Goal: Information Seeking & Learning: Compare options

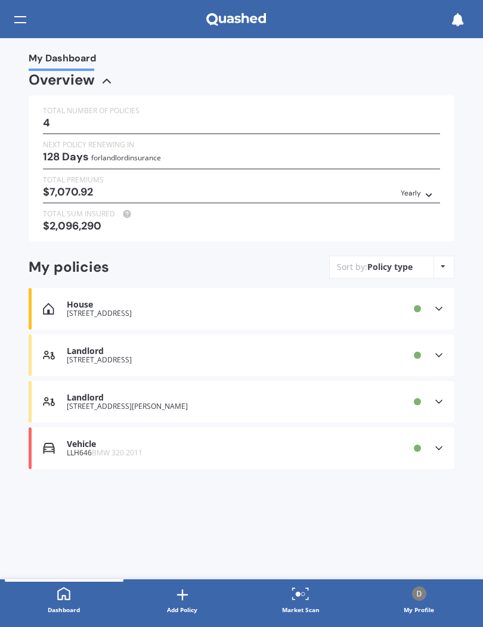
click at [456, 15] on icon at bounding box center [457, 19] width 13 height 13
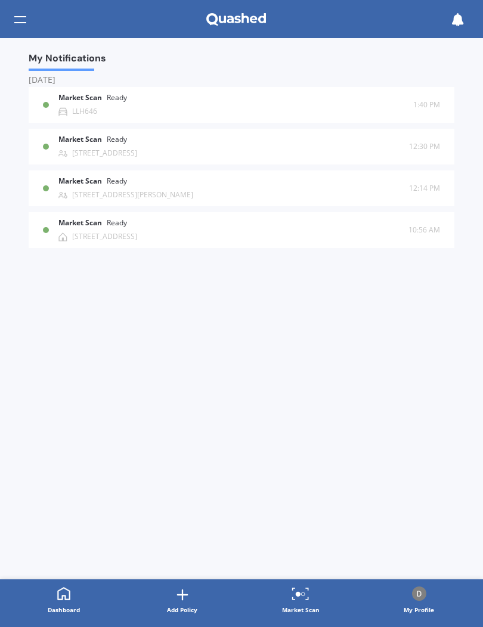
click at [67, 184] on b "Market Scan" at bounding box center [82, 181] width 48 height 8
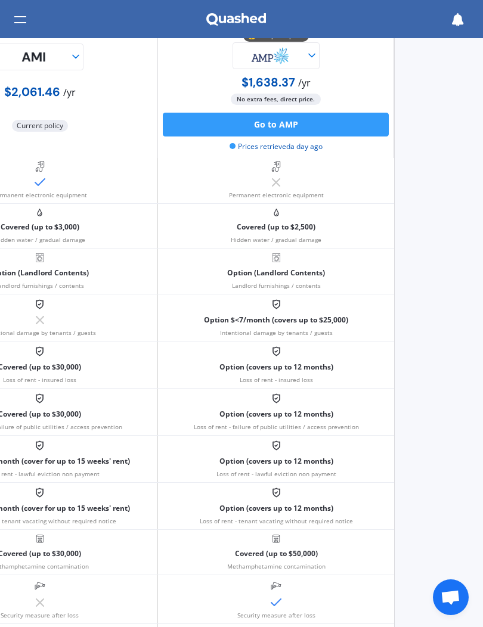
scroll to position [694, 87]
click at [354, 120] on button "Go to AMP" at bounding box center [277, 125] width 226 height 24
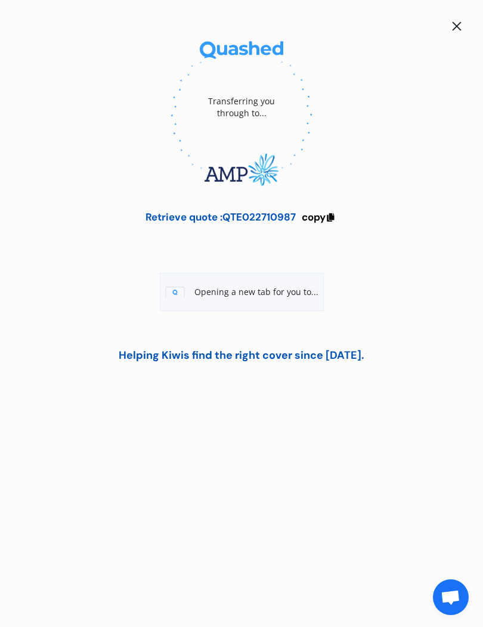
click at [327, 217] on icon at bounding box center [331, 216] width 10 height 8
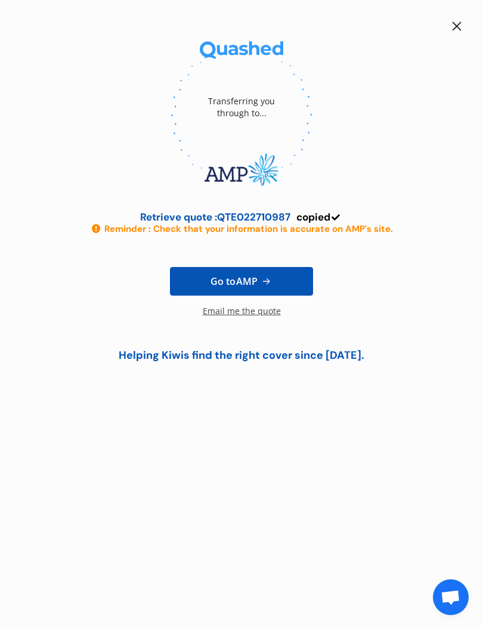
click at [218, 282] on span "Go to AMP" at bounding box center [234, 281] width 47 height 14
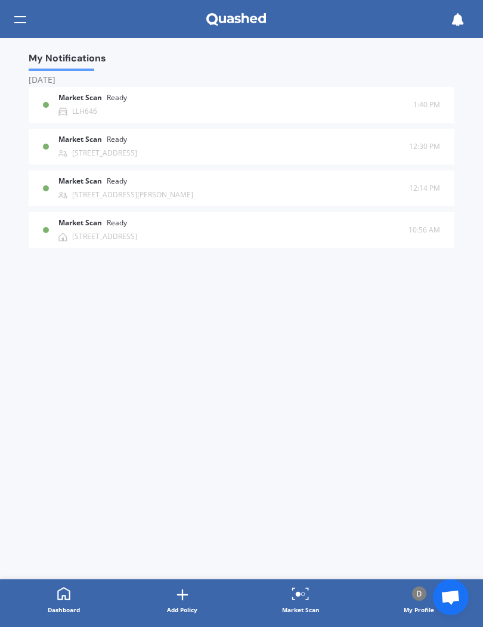
click at [320, 185] on div "Market Scan Ready [STREET_ADDRESS][PERSON_NAME]" at bounding box center [233, 188] width 351 height 22
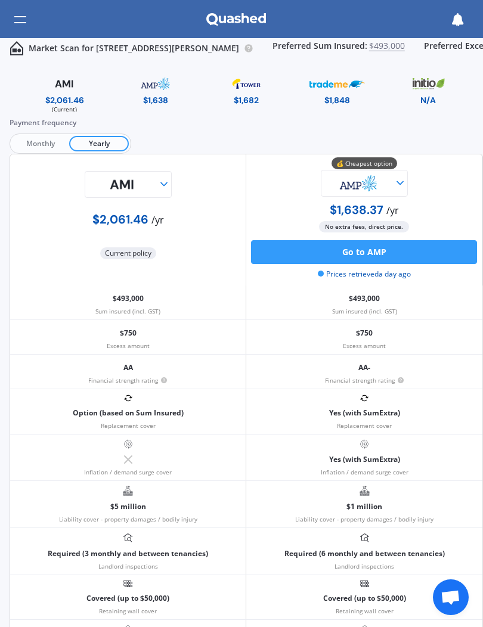
click at [15, 11] on div at bounding box center [20, 19] width 12 height 23
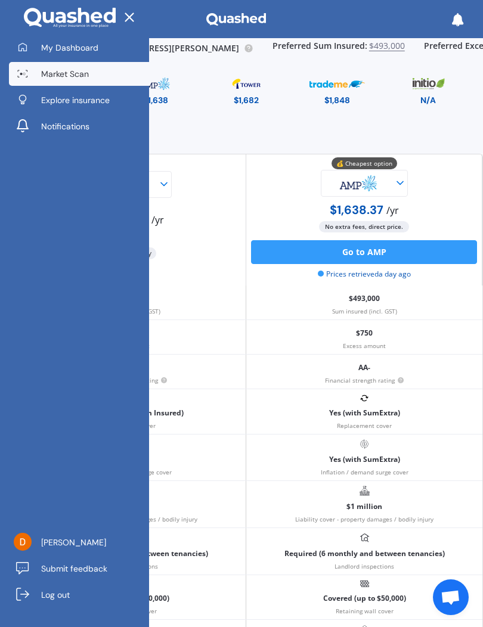
click at [54, 54] on link "My Dashboard" at bounding box center [79, 48] width 140 height 24
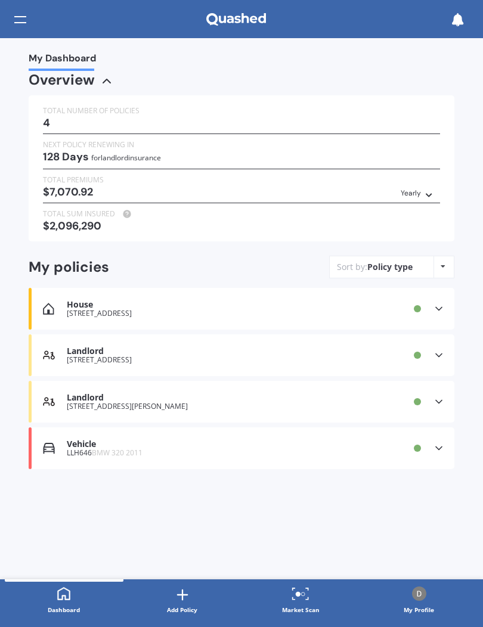
click at [21, 21] on div at bounding box center [20, 19] width 12 height 23
click at [458, 22] on icon at bounding box center [457, 19] width 13 height 13
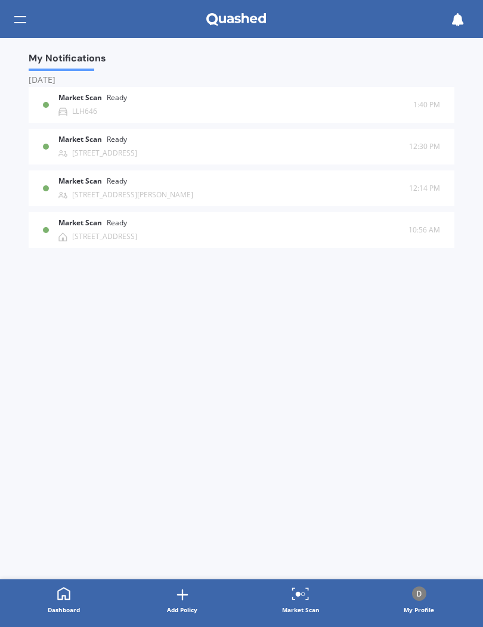
click at [20, 27] on div at bounding box center [20, 19] width 12 height 23
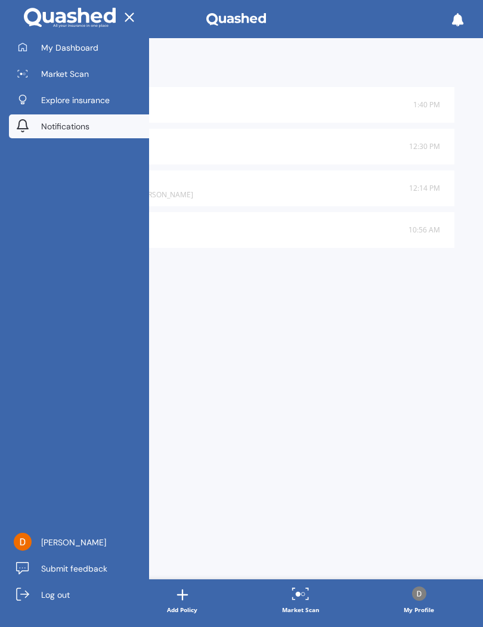
click at [47, 48] on span "My Dashboard" at bounding box center [69, 48] width 57 height 12
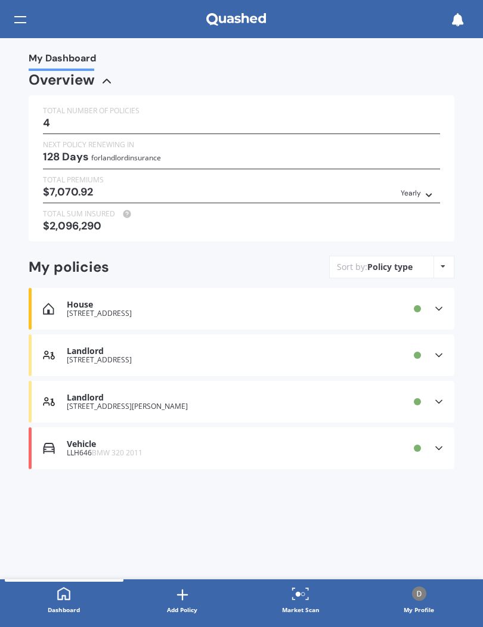
click at [77, 393] on div "Landlord" at bounding box center [216, 398] width 298 height 10
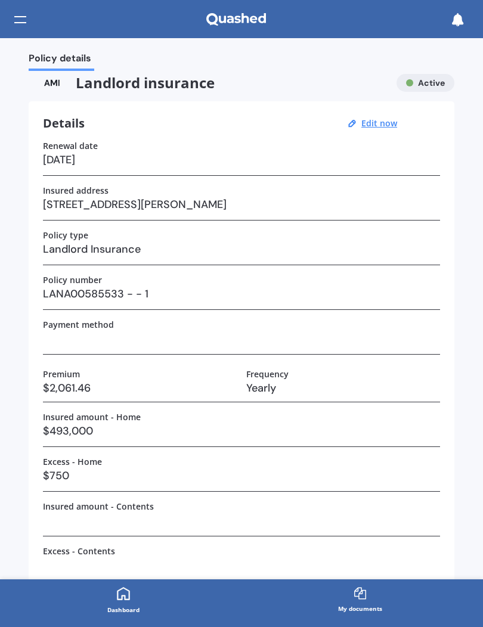
click at [51, 87] on img at bounding box center [52, 83] width 47 height 18
click at [17, 18] on div at bounding box center [20, 19] width 12 height 23
click at [370, 123] on u "Edit now" at bounding box center [379, 122] width 36 height 11
select select "13"
select select "02"
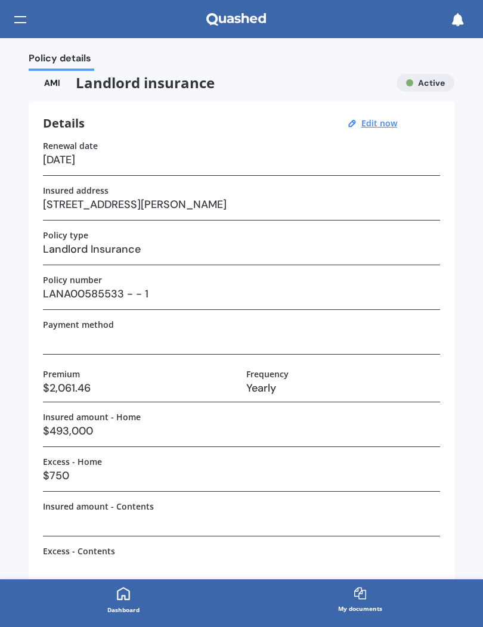
select select "2026"
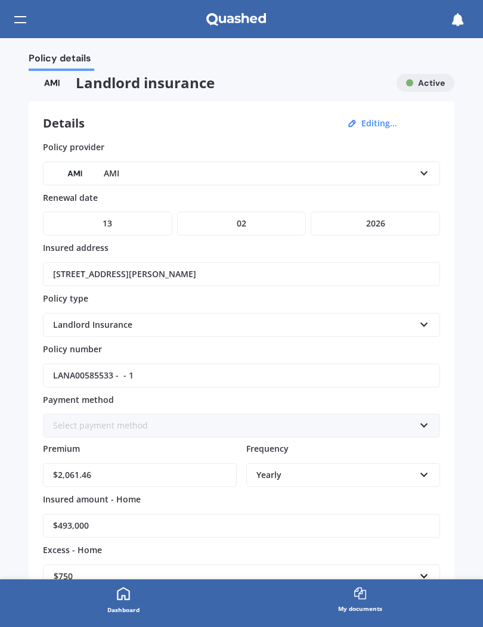
click at [49, 86] on img at bounding box center [52, 83] width 47 height 18
click at [374, 124] on button "Editing..." at bounding box center [379, 123] width 43 height 11
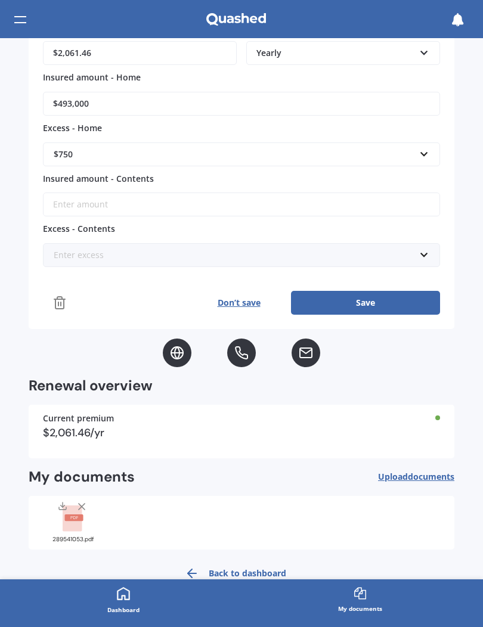
click at [222, 302] on button "Don’t save" at bounding box center [239, 303] width 104 height 24
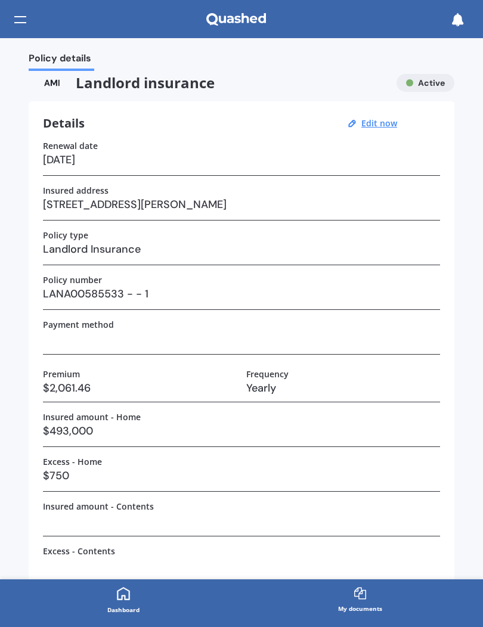
click at [24, 27] on div at bounding box center [20, 19] width 12 height 23
click at [454, 18] on icon at bounding box center [457, 19] width 13 height 13
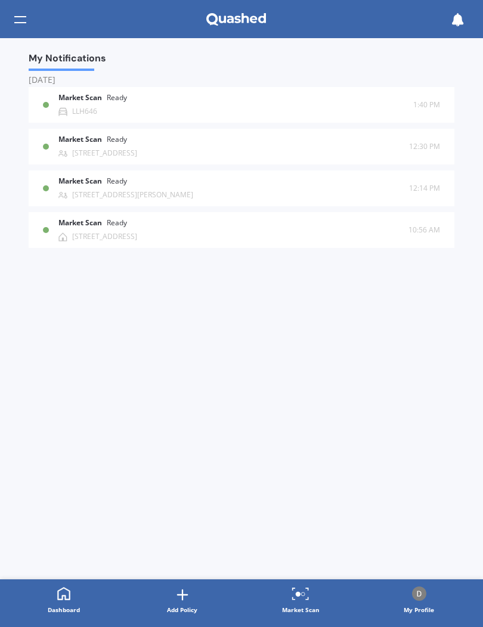
click at [72, 179] on b "Market Scan" at bounding box center [82, 181] width 48 height 8
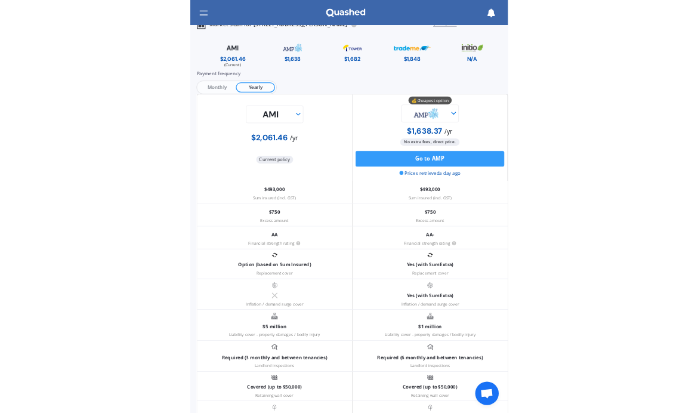
scroll to position [11, 0]
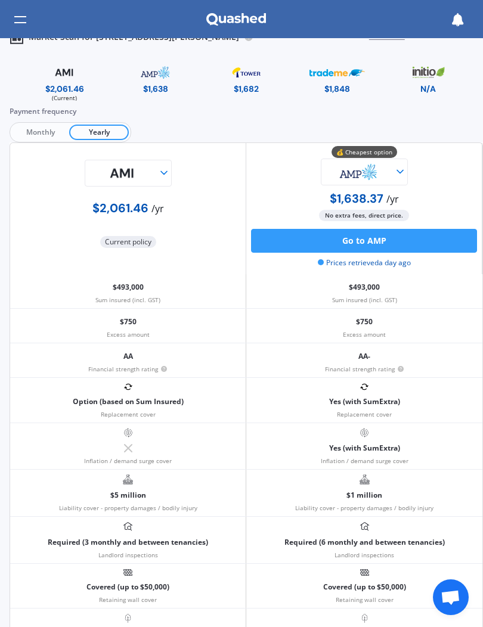
click at [24, 26] on div at bounding box center [20, 19] width 12 height 23
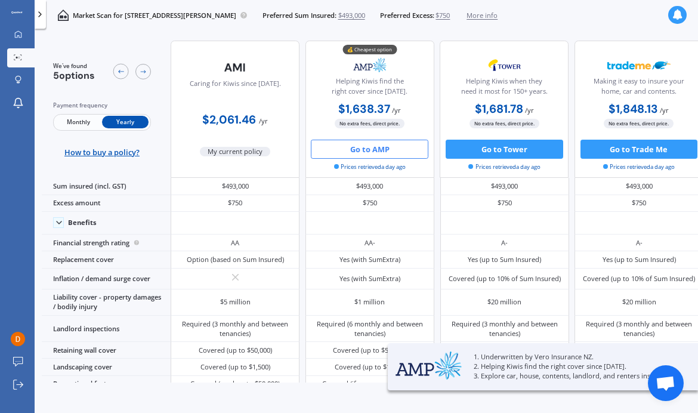
scroll to position [0, 0]
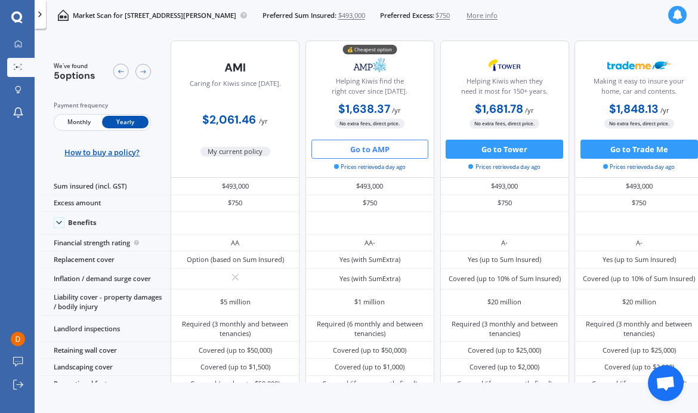
click at [482, 16] on span "More info" at bounding box center [481, 16] width 31 height 10
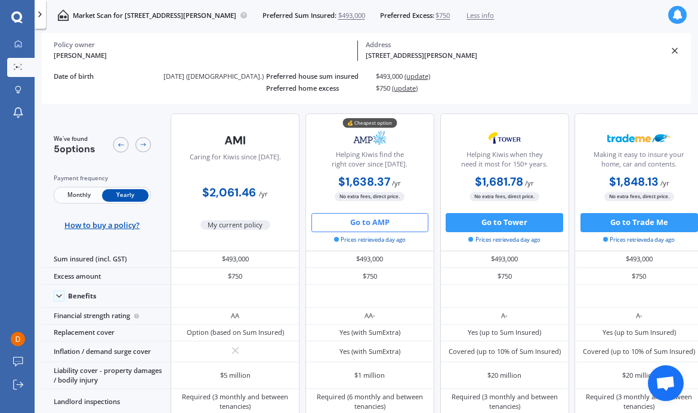
click at [95, 92] on div "Policy owner [PERSON_NAME] Address [STREET_ADDRESS][GEOGRAPHIC_DATA][PERSON_NAM…" at bounding box center [160, 84] width 212 height 24
click at [21, 89] on div at bounding box center [18, 91] width 14 height 10
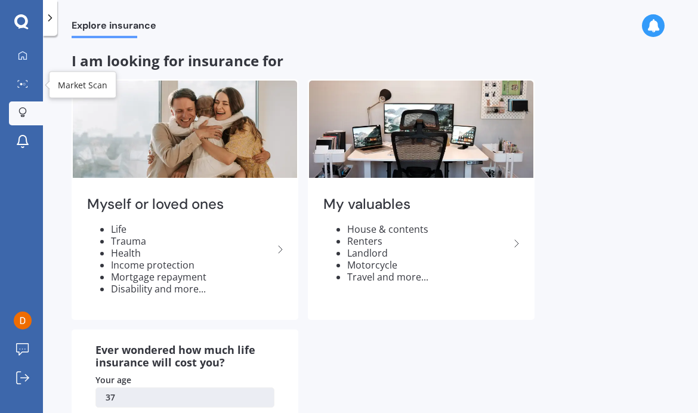
click at [23, 73] on link "Market Scan" at bounding box center [26, 85] width 34 height 24
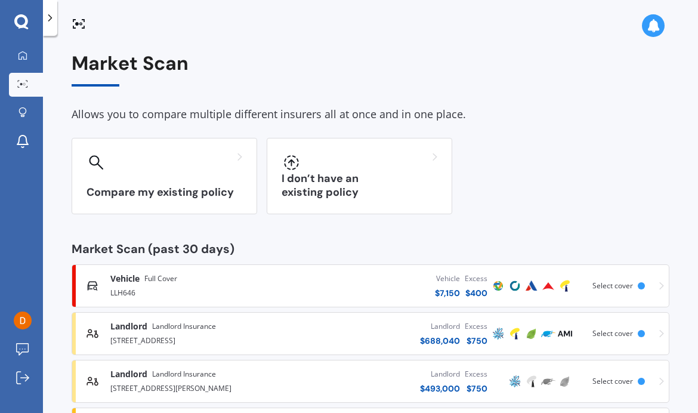
click at [24, 51] on icon at bounding box center [22, 55] width 8 height 8
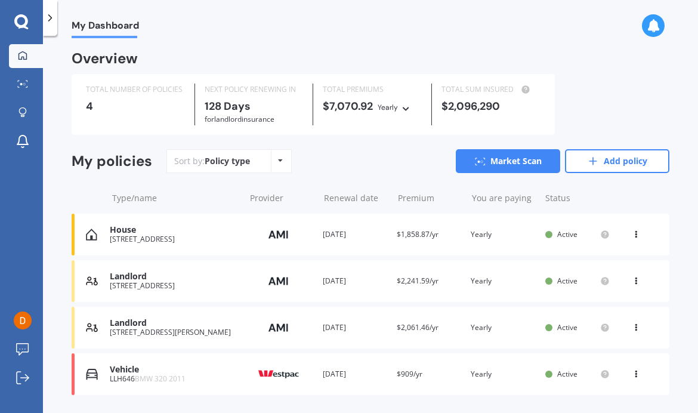
click at [119, 320] on div "Landlord" at bounding box center [174, 323] width 129 height 10
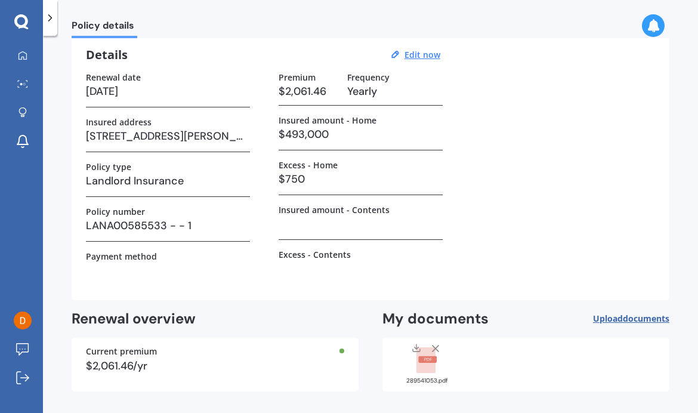
scroll to position [47, 0]
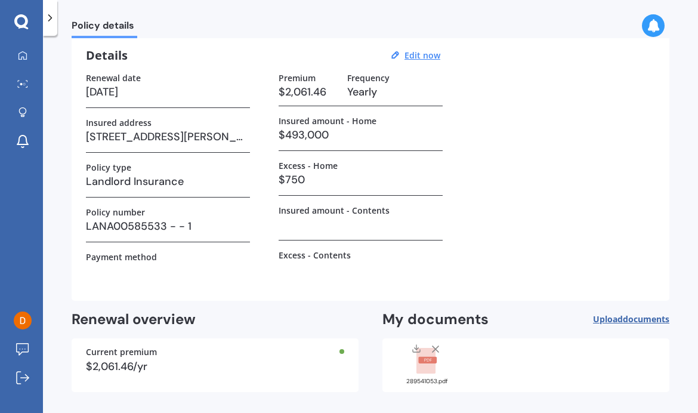
click at [100, 219] on h3 "LANA00585533 - - 1" at bounding box center [168, 226] width 164 height 18
click at [97, 361] on div "$2,061.46/yr" at bounding box center [215, 366] width 258 height 11
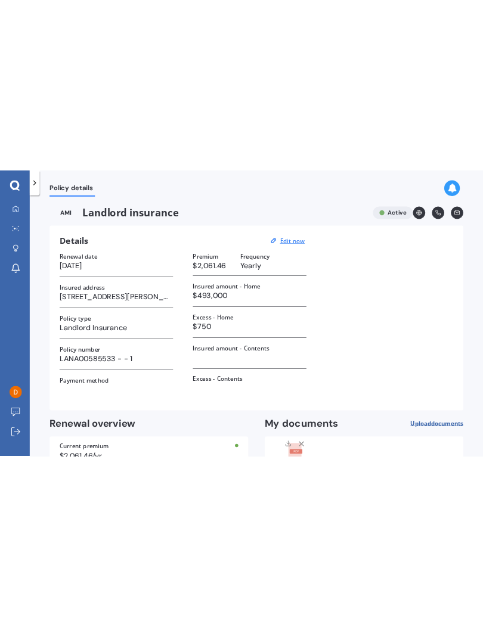
scroll to position [0, 0]
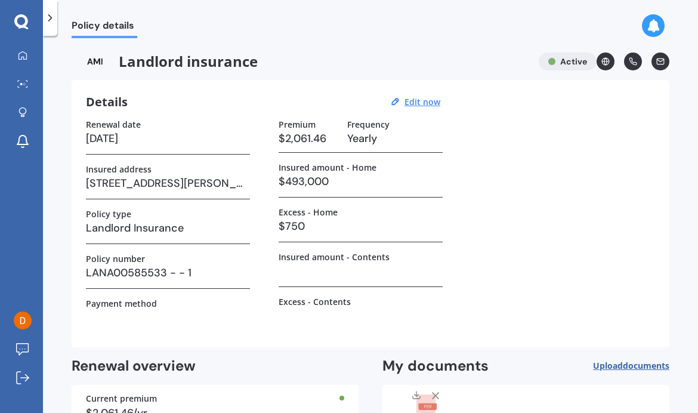
click at [482, 59] on icon at bounding box center [605, 61] width 3 height 7
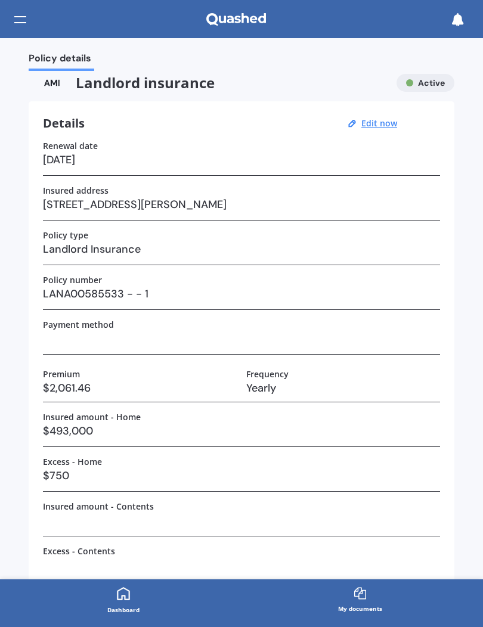
click at [26, 8] on div at bounding box center [20, 20] width 12 height 38
click at [22, 19] on div at bounding box center [20, 19] width 12 height 23
click at [18, 19] on div at bounding box center [20, 19] width 12 height 23
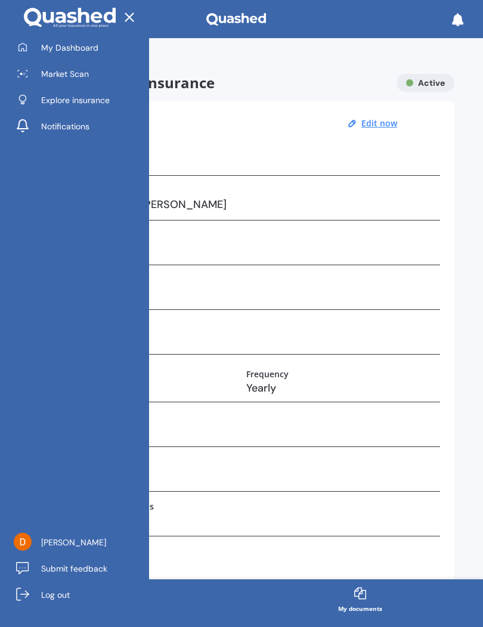
click at [54, 78] on span "Market Scan" at bounding box center [65, 74] width 48 height 12
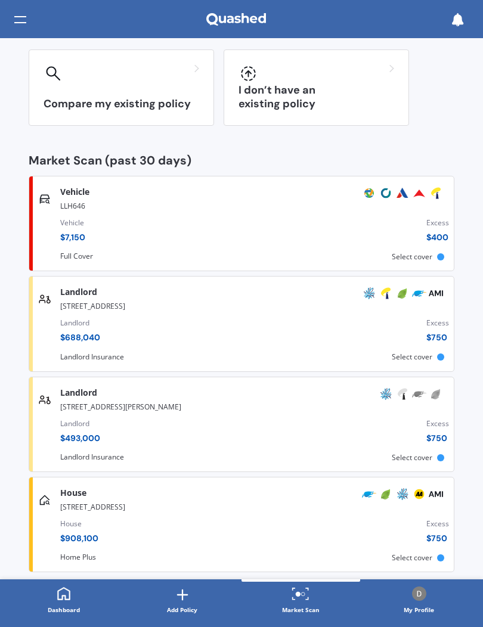
scroll to position [107, 0]
click at [78, 399] on div "[STREET_ADDRESS][PERSON_NAME]" at bounding box center [257, 406] width 394 height 14
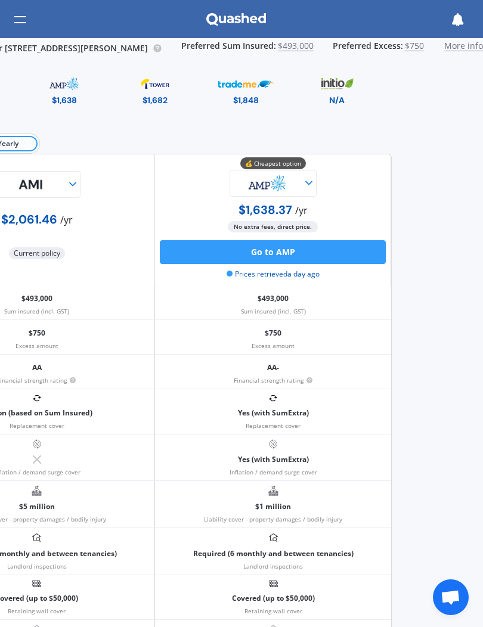
scroll to position [0, 110]
click at [424, 41] on span "$750" at bounding box center [414, 48] width 19 height 15
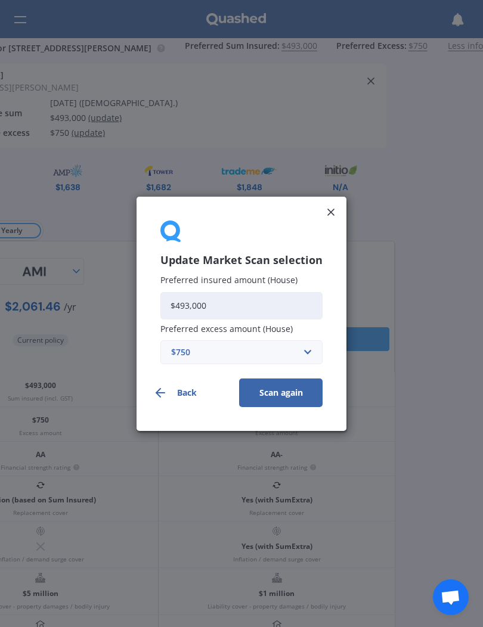
click at [163, 392] on icon "button" at bounding box center [160, 392] width 14 height 14
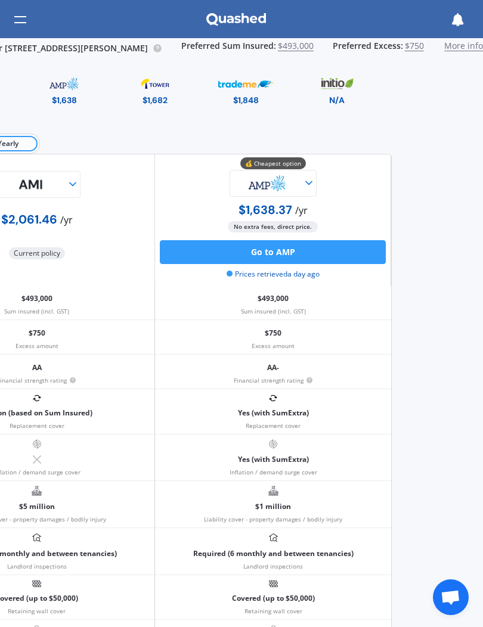
click at [423, 46] on span "$750" at bounding box center [414, 48] width 19 height 15
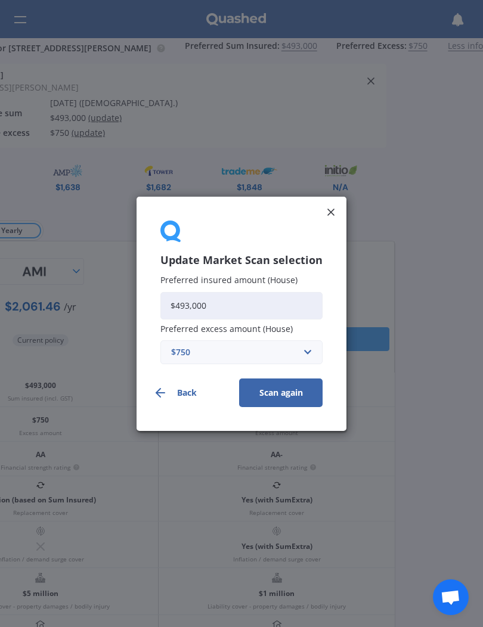
click at [328, 210] on line at bounding box center [331, 212] width 6 height 6
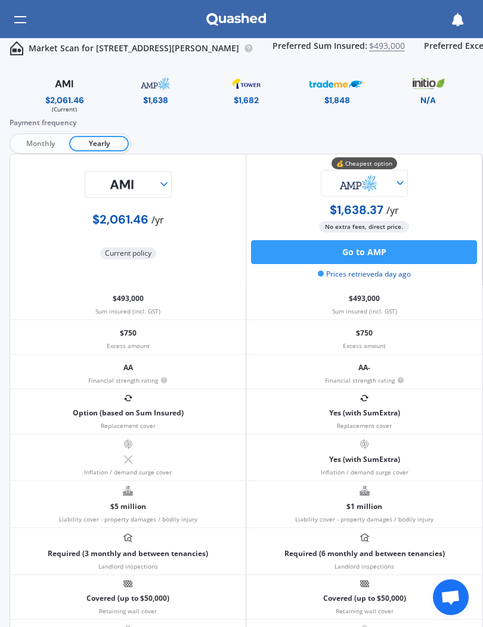
scroll to position [0, 0]
click at [239, 48] on p "Market Scan for [STREET_ADDRESS][PERSON_NAME]" at bounding box center [134, 48] width 211 height 12
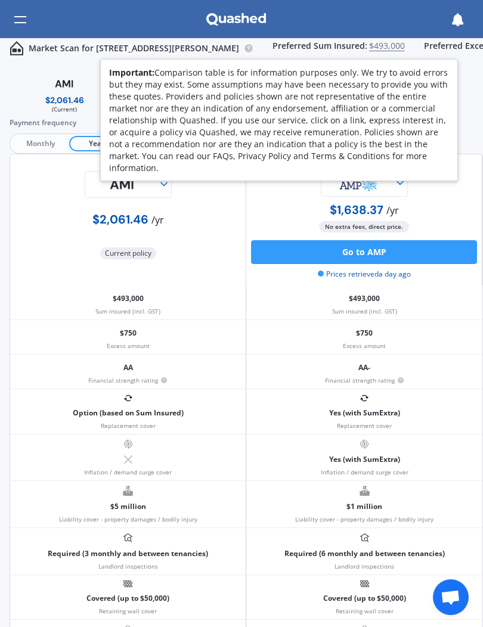
click at [250, 47] on icon at bounding box center [249, 48] width 2 height 2
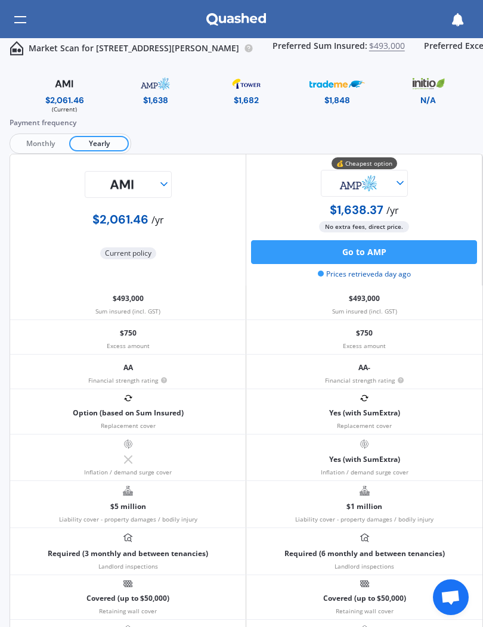
click at [78, 50] on p "Market Scan for [STREET_ADDRESS][PERSON_NAME]" at bounding box center [134, 48] width 211 height 12
click at [77, 50] on p "Market Scan for [STREET_ADDRESS][PERSON_NAME]" at bounding box center [134, 48] width 211 height 12
click at [68, 57] on span "Market Scan for [STREET_ADDRESS][PERSON_NAME] Preferred Sum Insured: $493,000 P…" at bounding box center [292, 51] width 565 height 20
click at [37, 139] on span "Monthly" at bounding box center [40, 144] width 57 height 16
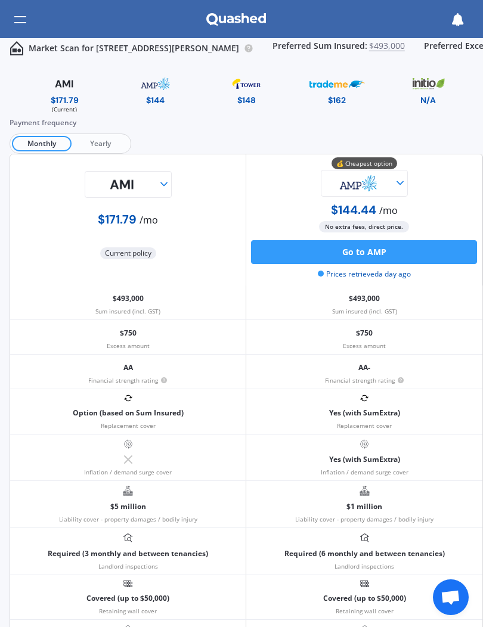
click at [19, 51] on img at bounding box center [17, 48] width 14 height 14
click at [24, 26] on div at bounding box center [20, 19] width 12 height 23
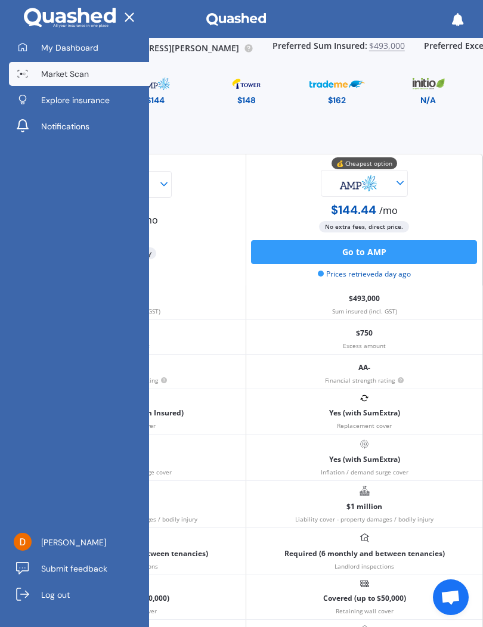
click at [48, 98] on span "Explore insurance" at bounding box center [75, 100] width 69 height 12
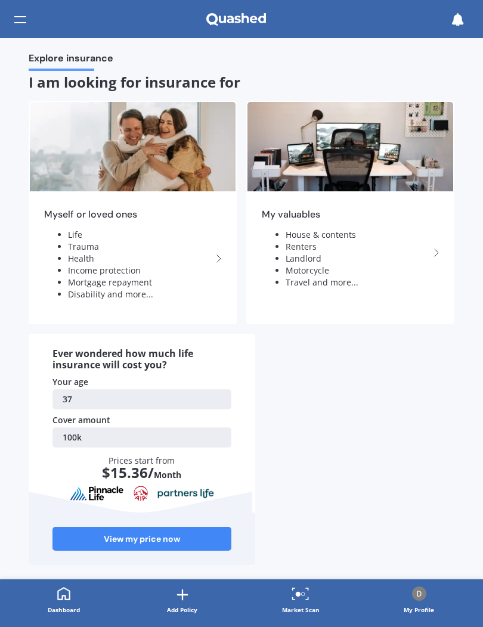
click at [315, 369] on div "Myself or loved ones Life Trauma Health Income protection Mortgage repayment Di…" at bounding box center [242, 333] width 426 height 465
click at [19, 18] on div at bounding box center [20, 19] width 12 height 23
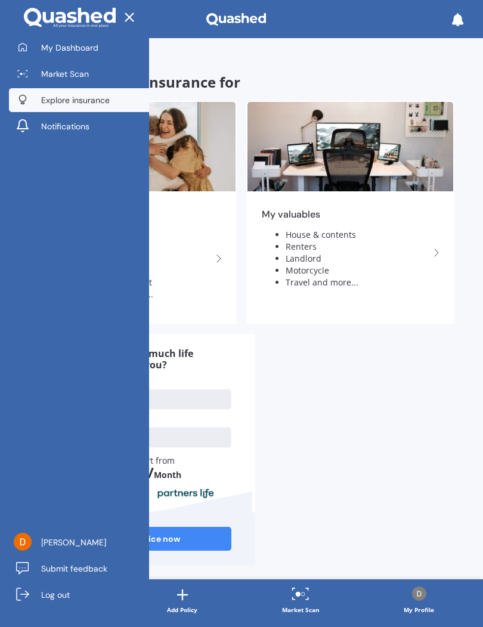
click at [52, 73] on span "Market Scan" at bounding box center [65, 74] width 48 height 12
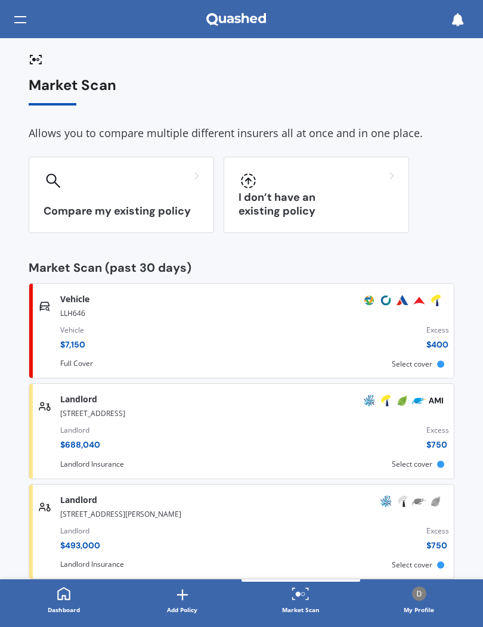
click at [73, 187] on div at bounding box center [122, 181] width 156 height 19
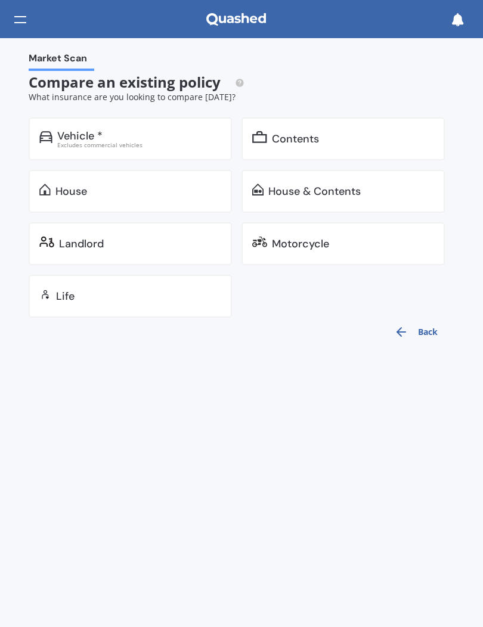
click at [70, 187] on div "House" at bounding box center [71, 191] width 32 height 12
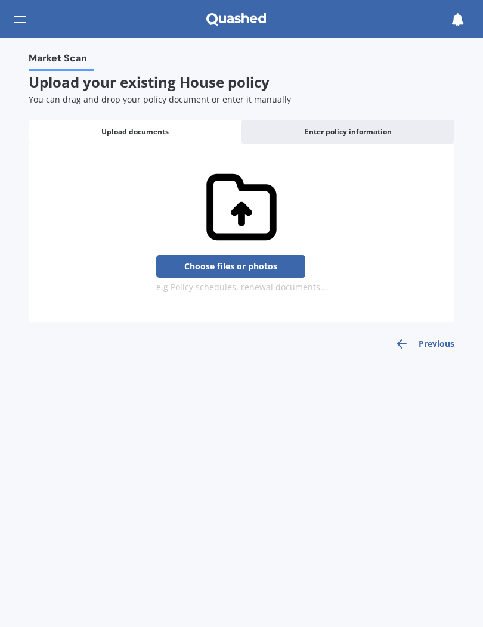
click at [349, 134] on span "Enter policy information" at bounding box center [348, 132] width 87 height 8
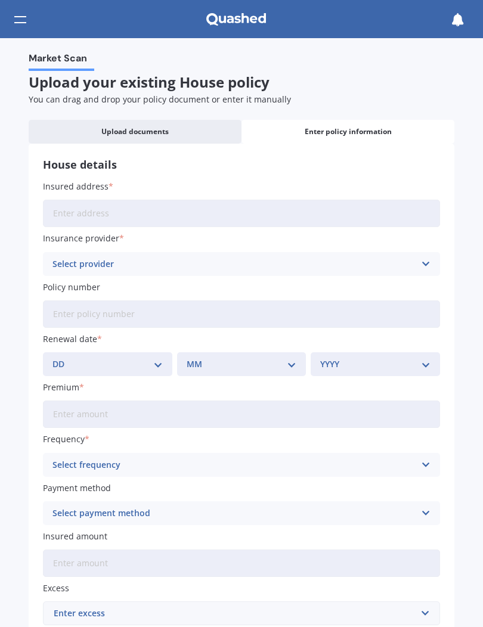
click at [20, 23] on div at bounding box center [20, 19] width 12 height 23
click at [131, 123] on div "Upload documents" at bounding box center [135, 132] width 213 height 24
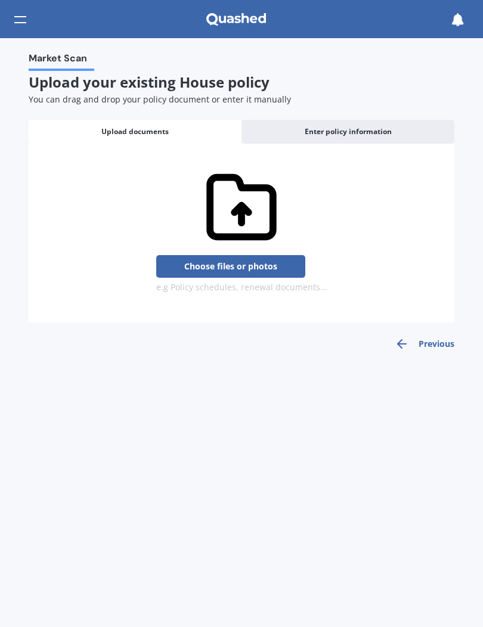
click at [427, 346] on button "Previous" at bounding box center [425, 344] width 60 height 14
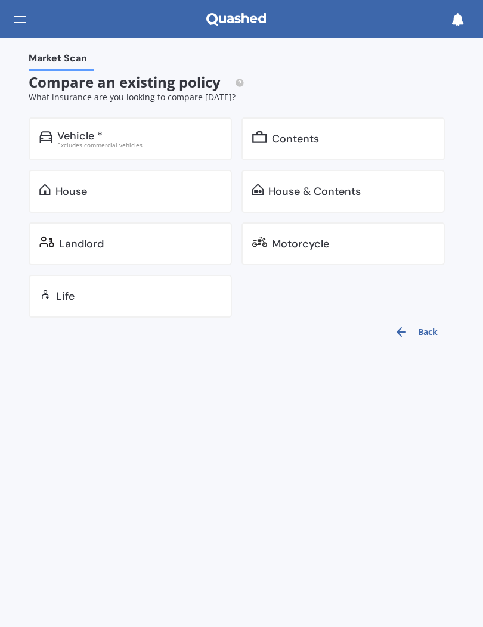
click at [416, 333] on button "Back" at bounding box center [416, 332] width 58 height 29
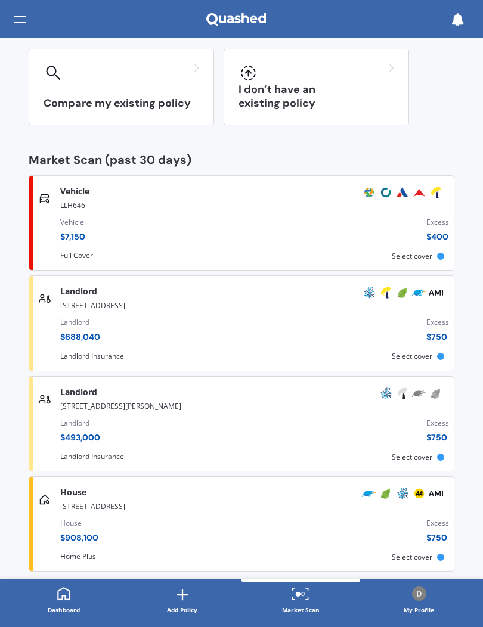
scroll to position [107, 0]
click at [79, 451] on span "Landlord Insurance" at bounding box center [92, 457] width 64 height 12
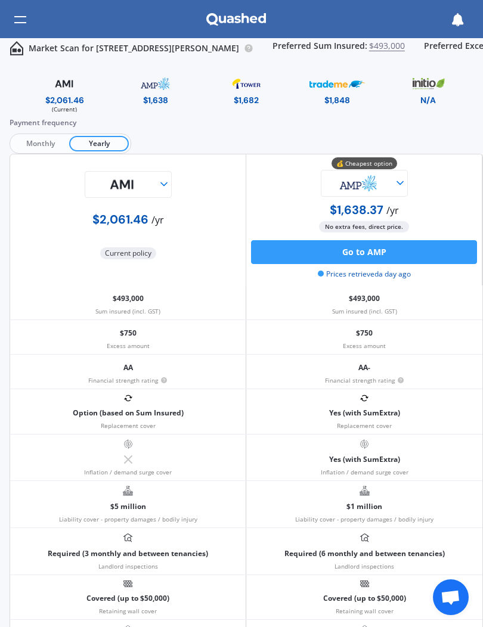
click at [252, 48] on circle at bounding box center [249, 49] width 8 height 8
